Goal: Information Seeking & Learning: Learn about a topic

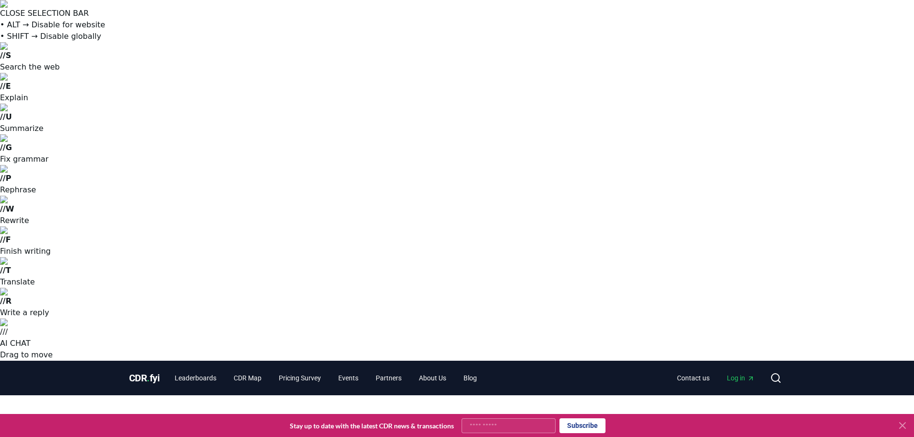
drag, startPoint x: 308, startPoint y: 88, endPoint x: 273, endPoint y: 72, distance: 38.2
click at [273, 424] on h1 "2025 Q2 Durable CDR Market Update - Biggest Quarter Ever" at bounding box center [457, 441] width 369 height 35
copy h1 "2025 Q2 Durable CDR Market Update - Biggest Quarter Ever"
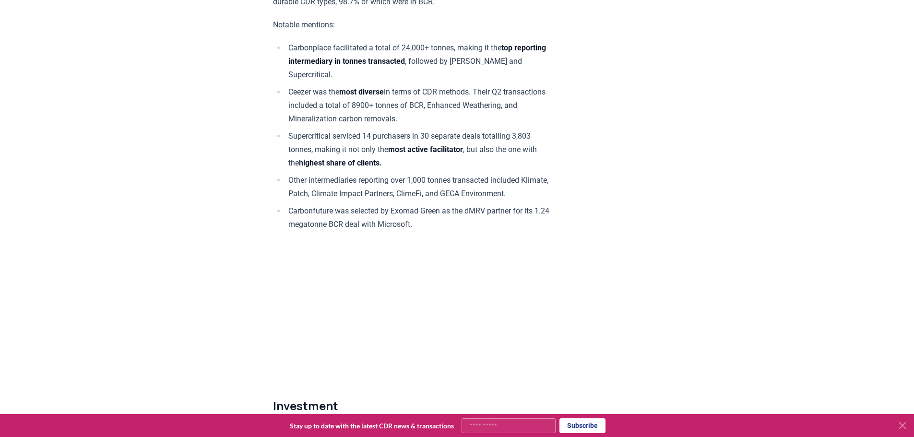
scroll to position [5664, 0]
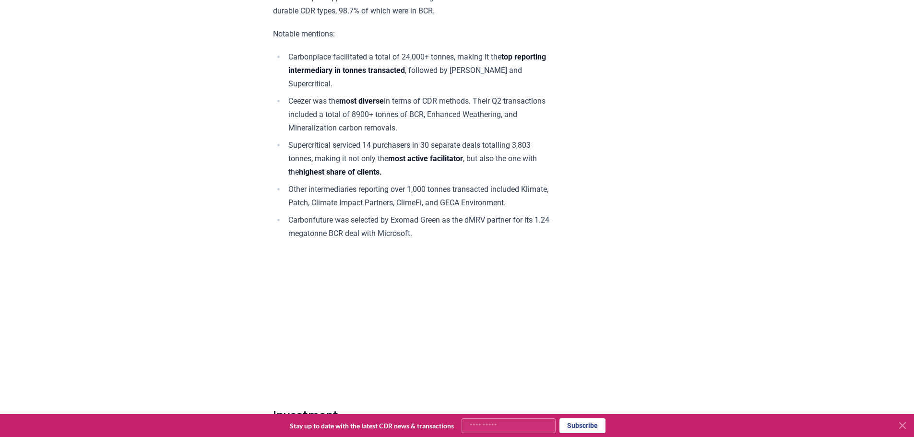
drag, startPoint x: 419, startPoint y: 88, endPoint x: 436, endPoint y: 91, distance: 17.5
copy p "$122"
drag, startPoint x: 408, startPoint y: 103, endPoint x: 367, endPoint y: 102, distance: 41.3
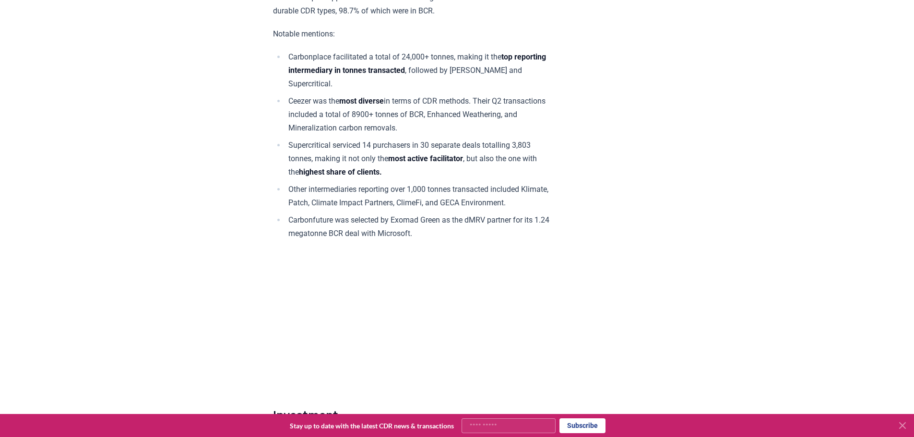
copy p "$137 million"
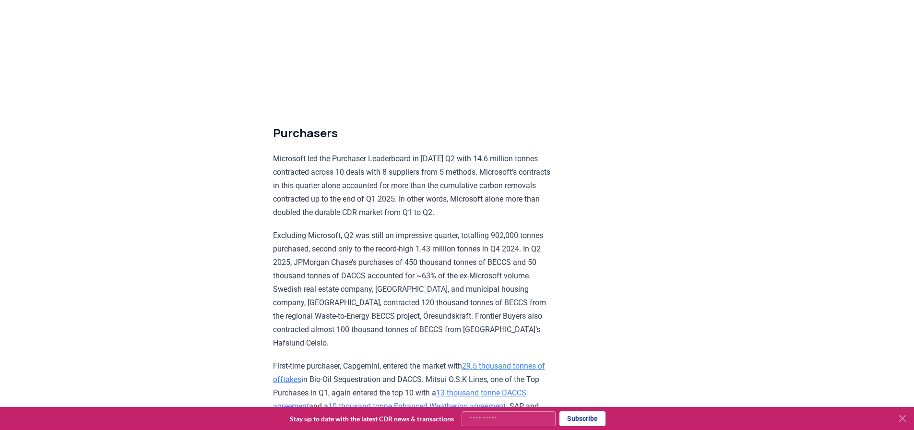
scroll to position [2816, 0]
